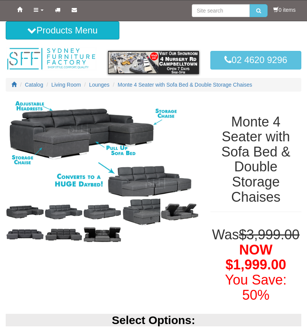
click at [22, 12] on icon at bounding box center [19, 9] width 5 height 5
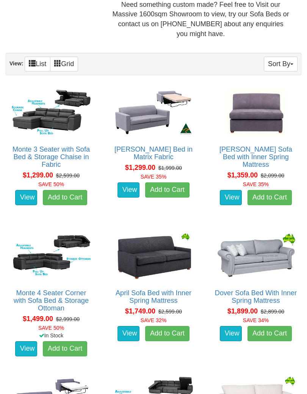
scroll to position [365, 0]
click at [65, 114] on img at bounding box center [51, 112] width 83 height 51
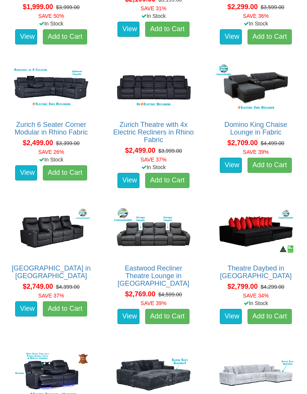
scroll to position [730, 0]
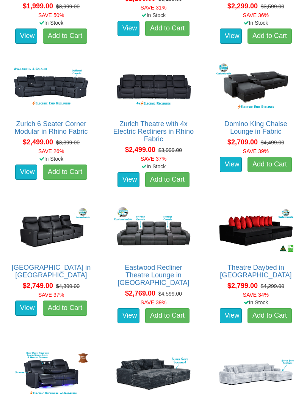
click at [157, 234] on img at bounding box center [153, 230] width 83 height 51
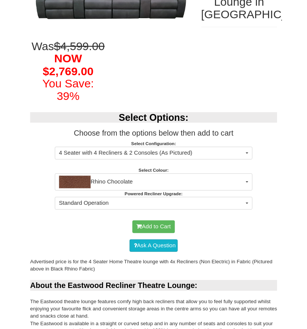
scroll to position [163, 0]
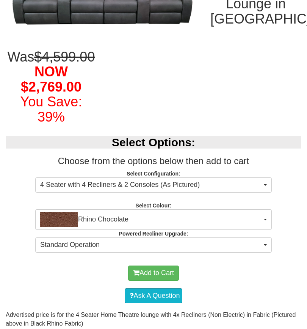
click at [270, 229] on button "Rhino Chocolate" at bounding box center [153, 219] width 237 height 20
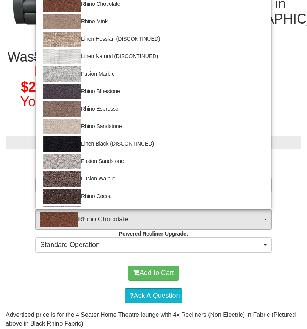
click at [260, 269] on div at bounding box center [153, 164] width 307 height 329
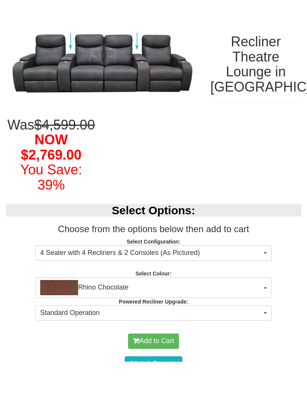
scroll to position [128, 0]
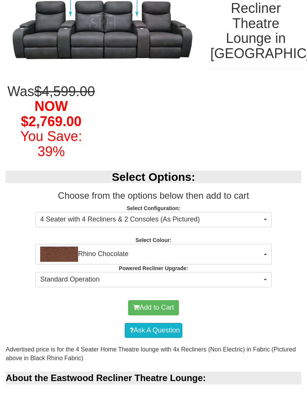
click at [263, 287] on button "Standard Operation" at bounding box center [153, 279] width 237 height 15
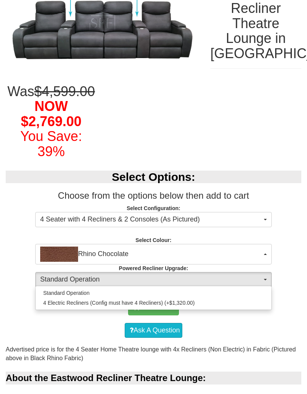
click at [306, 267] on div at bounding box center [153, 197] width 307 height 394
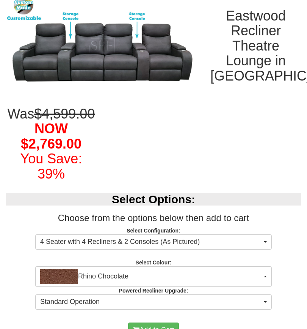
scroll to position [0, 0]
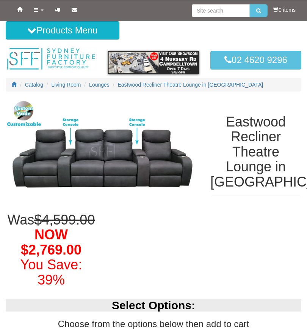
click at [141, 169] on img at bounding box center [103, 151] width 194 height 105
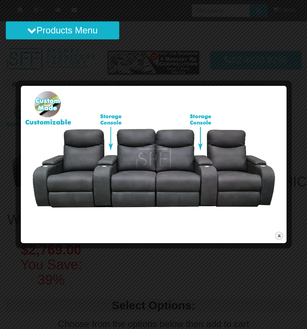
click at [273, 225] on img at bounding box center [154, 158] width 261 height 141
click at [278, 231] on button "close" at bounding box center [279, 235] width 9 height 9
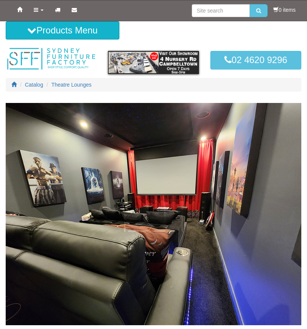
scroll to position [730, 0]
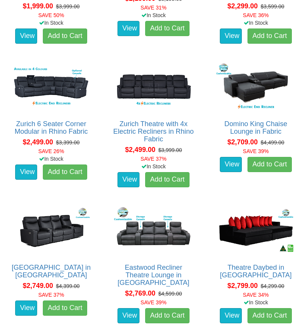
click at [260, 230] on img at bounding box center [256, 230] width 83 height 51
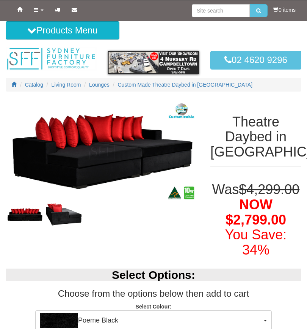
click at [131, 164] on img at bounding box center [103, 151] width 194 height 105
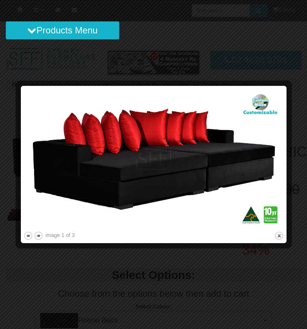
click at [38, 234] on button "next" at bounding box center [38, 235] width 9 height 9
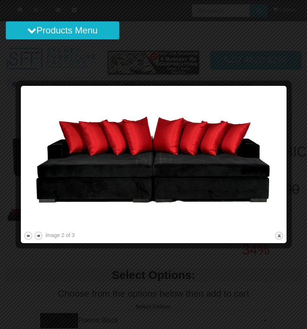
click at [42, 236] on button "next" at bounding box center [38, 235] width 9 height 9
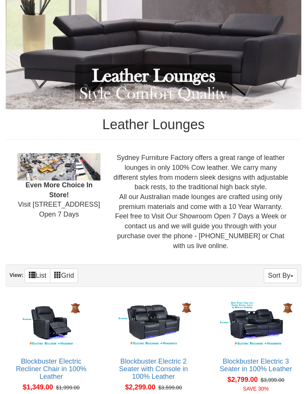
scroll to position [117, 0]
